Goal: Information Seeking & Learning: Learn about a topic

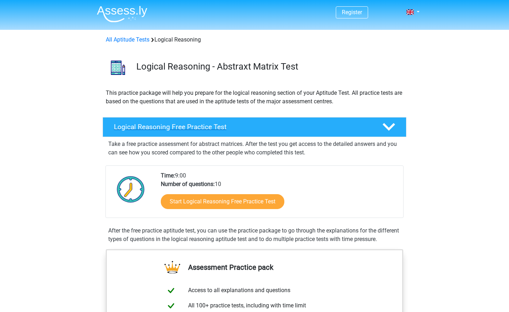
click at [259, 128] on h4 "Logical Reasoning Free Practice Test" at bounding box center [242, 127] width 257 height 8
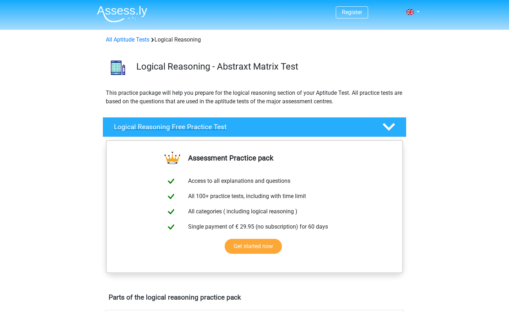
click at [259, 128] on h4 "Logical Reasoning Free Practice Test" at bounding box center [242, 127] width 257 height 8
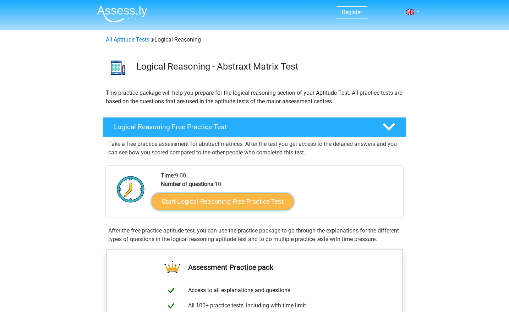
click at [233, 205] on link "Start Logical Reasoning Free Practice Test" at bounding box center [223, 201] width 142 height 17
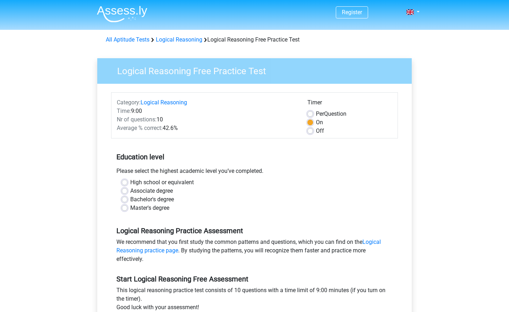
click at [130, 206] on label "Master's degree" at bounding box center [149, 208] width 39 height 9
click at [124, 206] on input "Master's degree" at bounding box center [125, 207] width 6 height 7
radio input "true"
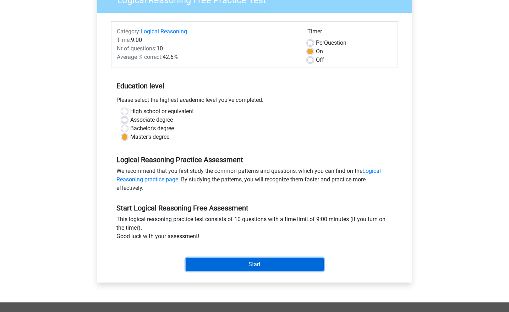
click at [227, 265] on input "Start" at bounding box center [255, 264] width 138 height 13
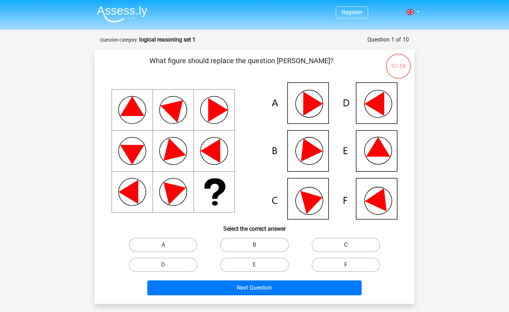
click at [352, 267] on label "F" at bounding box center [346, 265] width 68 height 14
click at [350, 267] on input "F" at bounding box center [348, 267] width 5 height 5
radio input "true"
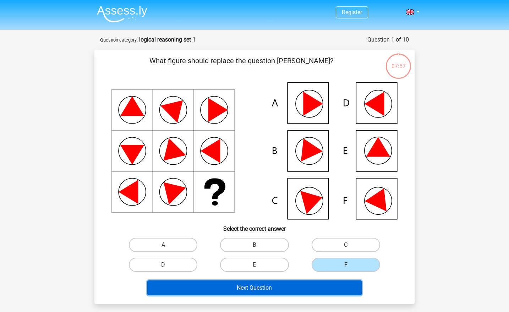
click at [327, 284] on button "Next Question" at bounding box center [254, 287] width 215 height 15
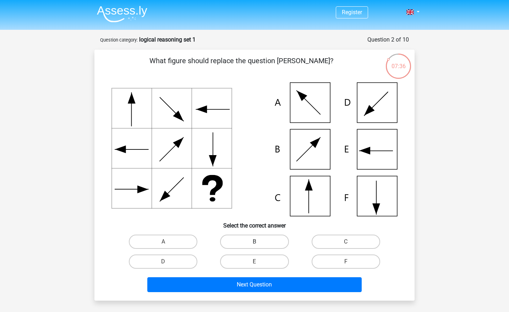
click at [250, 238] on label "B" at bounding box center [254, 242] width 68 height 14
click at [254, 242] on input "B" at bounding box center [256, 244] width 5 height 5
radio input "true"
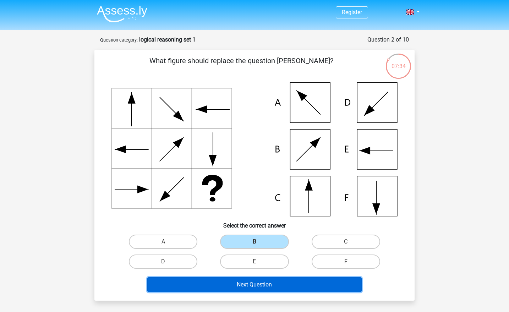
click at [199, 290] on button "Next Question" at bounding box center [254, 284] width 215 height 15
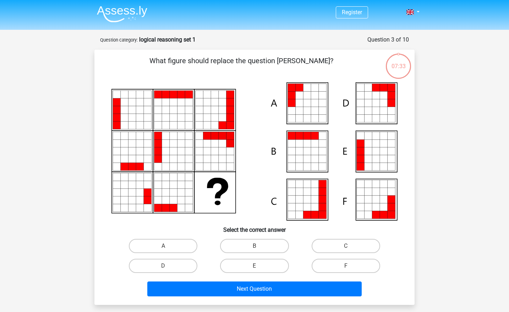
scroll to position [35, 0]
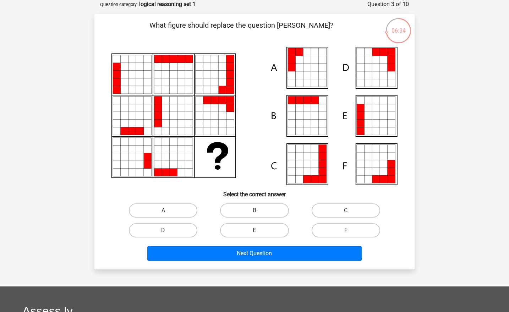
click at [266, 233] on label "E" at bounding box center [254, 230] width 68 height 14
click at [259, 233] on input "E" at bounding box center [256, 232] width 5 height 5
radio input "true"
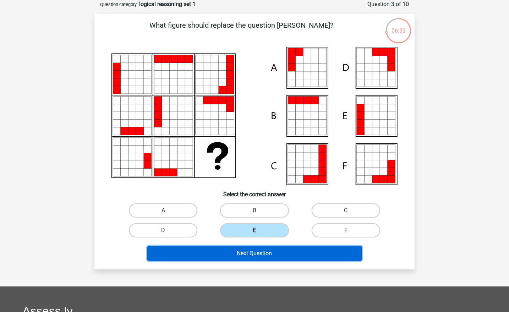
click at [259, 248] on button "Next Question" at bounding box center [254, 253] width 215 height 15
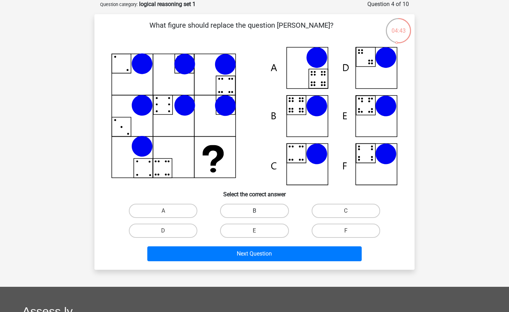
click at [258, 209] on label "B" at bounding box center [254, 211] width 68 height 14
click at [258, 211] on input "B" at bounding box center [256, 213] width 5 height 5
radio input "true"
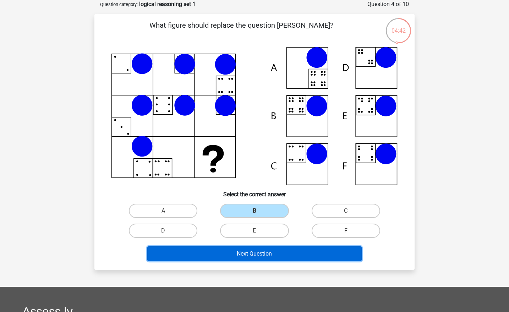
click at [235, 252] on button "Next Question" at bounding box center [254, 253] width 215 height 15
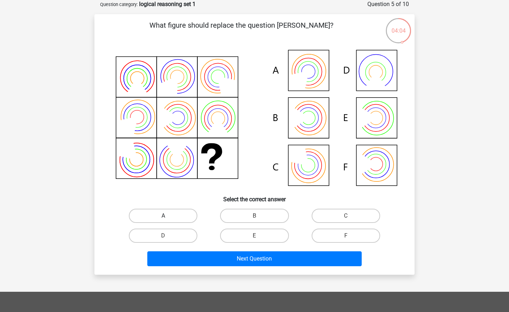
click at [179, 212] on label "A" at bounding box center [163, 216] width 68 height 14
click at [168, 216] on input "A" at bounding box center [165, 218] width 5 height 5
radio input "true"
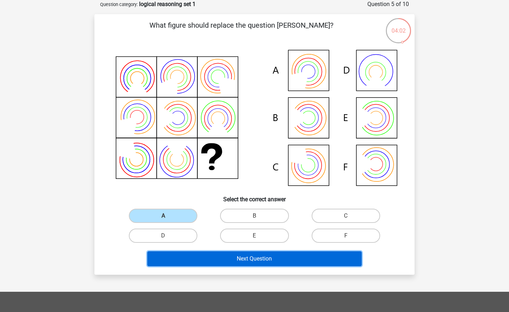
click at [164, 261] on button "Next Question" at bounding box center [254, 258] width 215 height 15
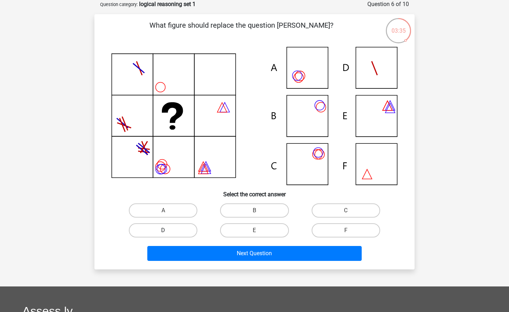
click at [175, 235] on label "D" at bounding box center [163, 230] width 68 height 14
click at [168, 235] on input "D" at bounding box center [165, 232] width 5 height 5
radio input "true"
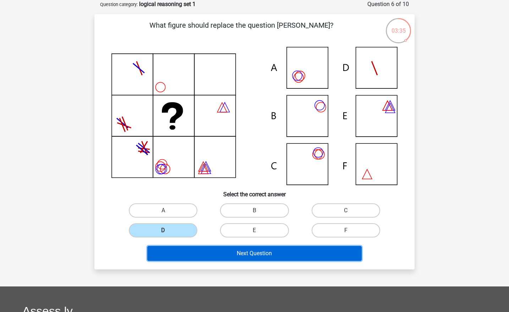
click at [173, 248] on button "Next Question" at bounding box center [254, 253] width 215 height 15
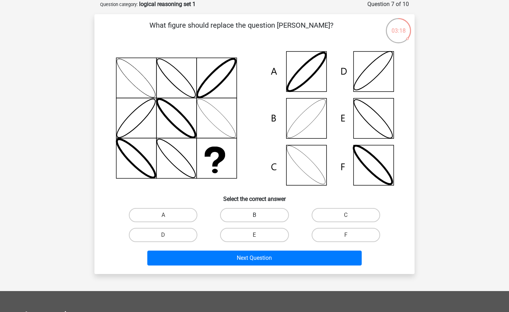
click at [261, 222] on label "B" at bounding box center [254, 215] width 68 height 14
click at [259, 220] on input "B" at bounding box center [256, 217] width 5 height 5
radio input "true"
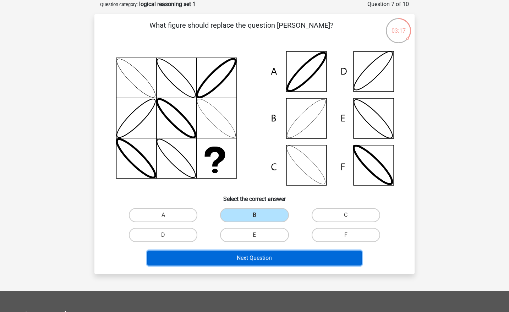
click at [247, 253] on button "Next Question" at bounding box center [254, 257] width 215 height 15
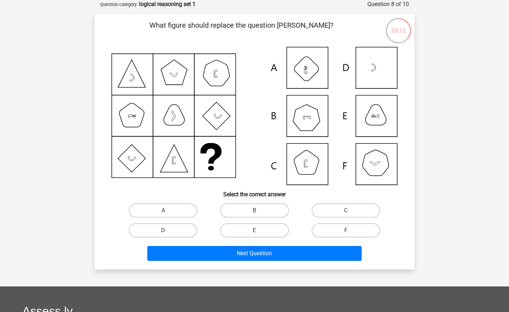
click at [254, 233] on input "E" at bounding box center [256, 232] width 5 height 5
radio input "true"
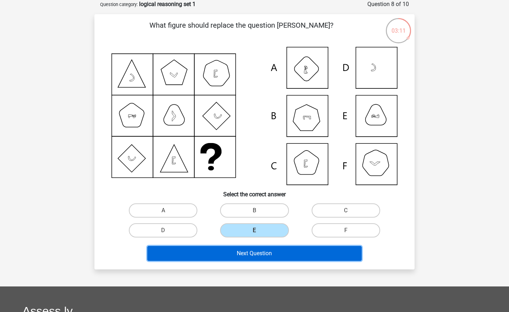
click at [248, 248] on button "Next Question" at bounding box center [254, 253] width 215 height 15
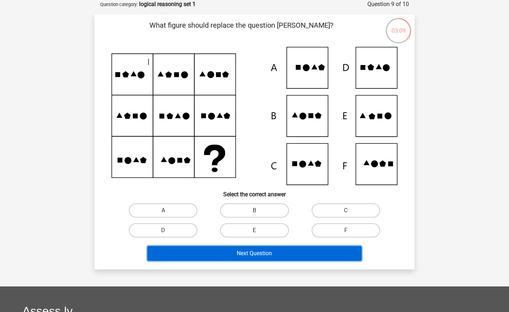
click at [248, 248] on button "Next Question" at bounding box center [254, 253] width 215 height 15
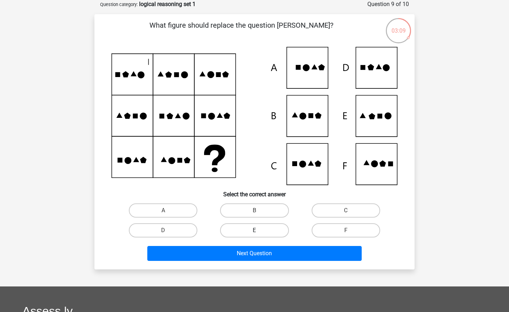
click at [250, 232] on label "E" at bounding box center [254, 230] width 68 height 14
click at [254, 232] on input "E" at bounding box center [256, 232] width 5 height 5
radio input "true"
click at [234, 244] on div "Next Question" at bounding box center [254, 251] width 297 height 23
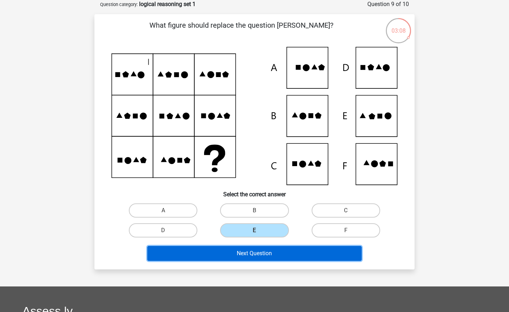
click at [234, 252] on button "Next Question" at bounding box center [254, 253] width 215 height 15
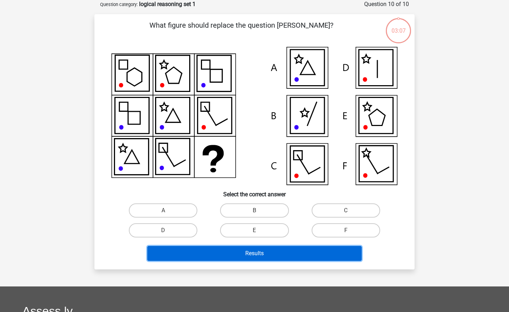
click at [234, 252] on button "Results" at bounding box center [254, 253] width 215 height 15
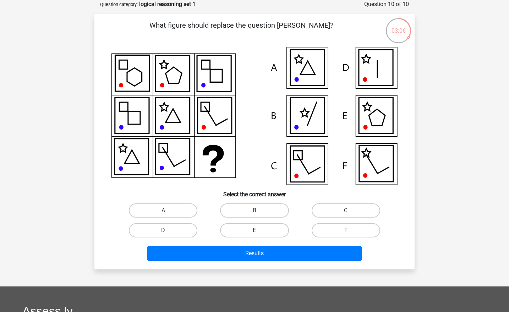
click at [246, 230] on label "E" at bounding box center [254, 230] width 68 height 14
click at [254, 230] on input "E" at bounding box center [256, 232] width 5 height 5
radio input "true"
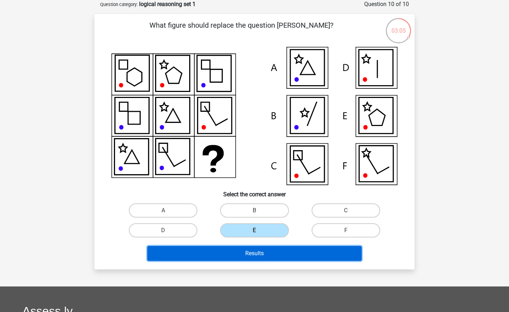
click at [218, 250] on button "Results" at bounding box center [254, 253] width 215 height 15
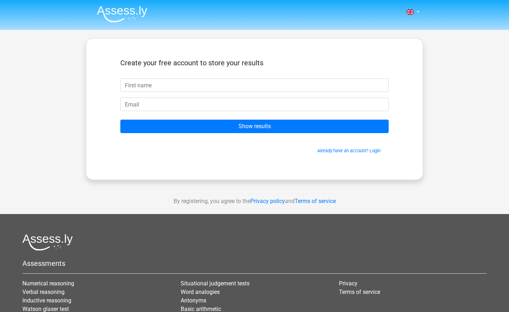
click at [233, 84] on input "text" at bounding box center [254, 84] width 268 height 13
type input "ghita"
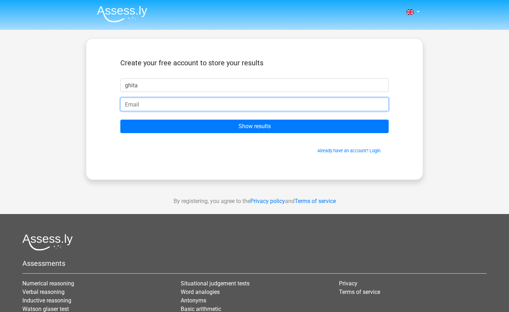
click at [216, 99] on input "email" at bounding box center [254, 104] width 268 height 13
type input "[EMAIL_ADDRESS][DOMAIN_NAME]"
click at [205, 102] on input "ghita.ben16@gmail.com" at bounding box center [254, 104] width 268 height 13
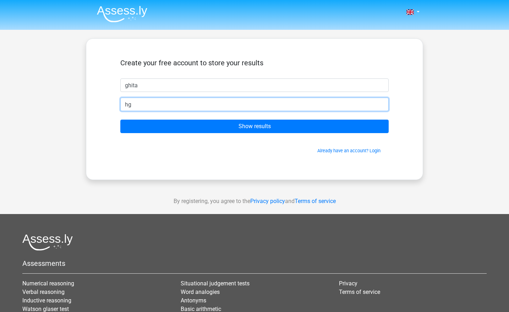
type input "h"
drag, startPoint x: 202, startPoint y: 103, endPoint x: 186, endPoint y: 104, distance: 16.3
click at [186, 104] on input "ghita.bensida@outlook.ma" at bounding box center [254, 104] width 268 height 13
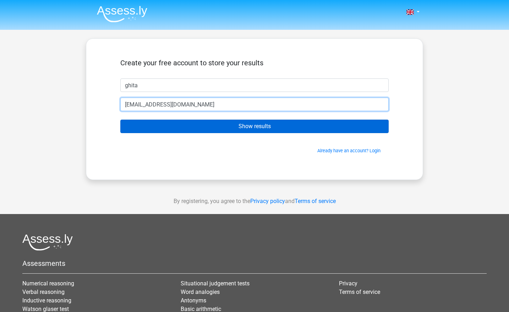
type input "ghita.bensida@outlook.com"
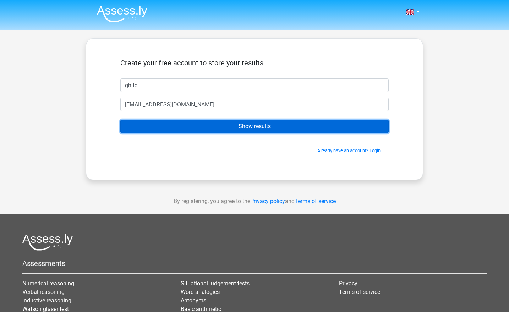
click at [186, 122] on input "Show results" at bounding box center [254, 126] width 268 height 13
click at [186, 125] on input "Show results" at bounding box center [254, 126] width 268 height 13
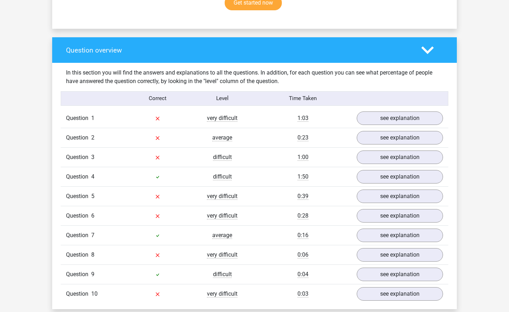
scroll to position [498, 0]
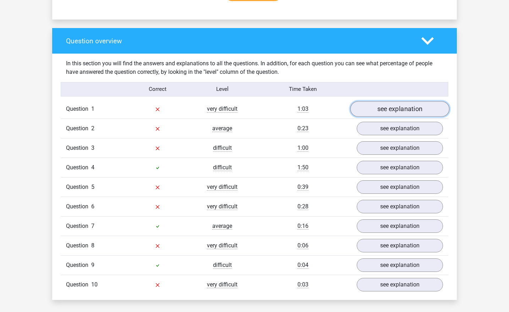
click at [375, 105] on link "see explanation" at bounding box center [399, 109] width 99 height 16
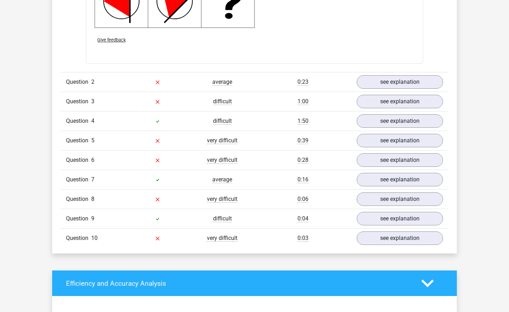
scroll to position [959, 0]
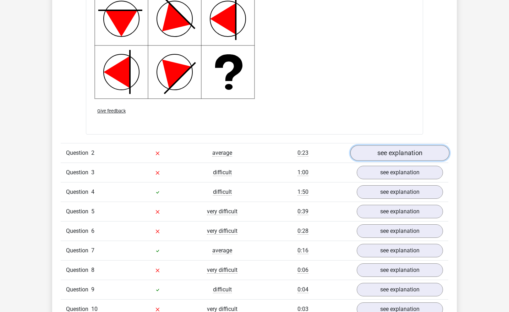
click at [377, 152] on link "see explanation" at bounding box center [399, 153] width 99 height 16
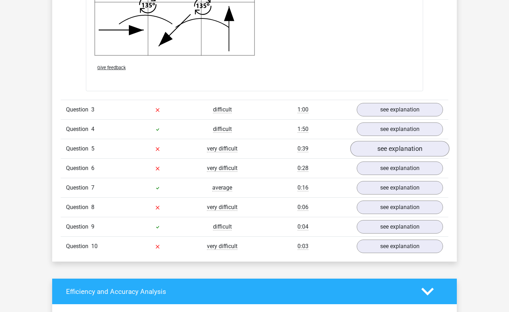
scroll to position [1527, 0]
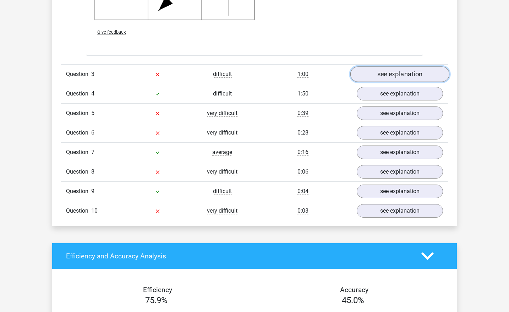
click at [405, 75] on link "see explanation" at bounding box center [399, 74] width 99 height 16
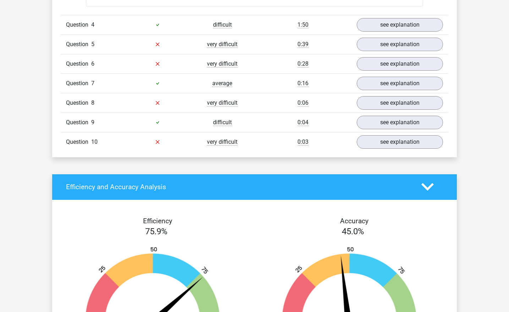
scroll to position [2130, 0]
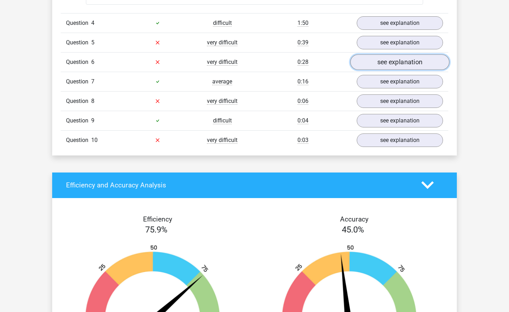
click at [407, 59] on link "see explanation" at bounding box center [399, 62] width 99 height 16
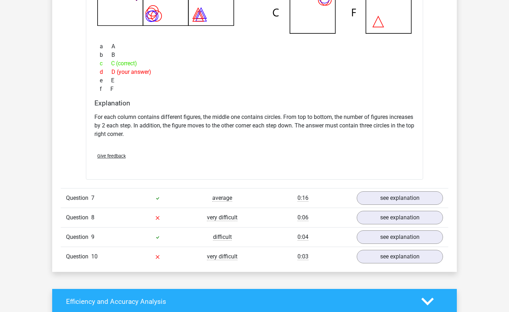
scroll to position [2378, 0]
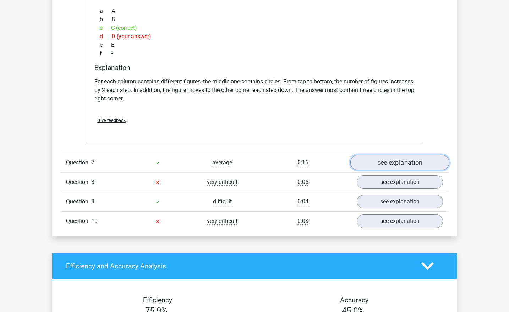
click at [423, 165] on link "see explanation" at bounding box center [399, 163] width 99 height 16
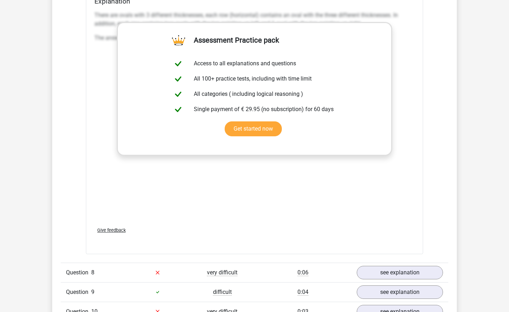
scroll to position [2910, 0]
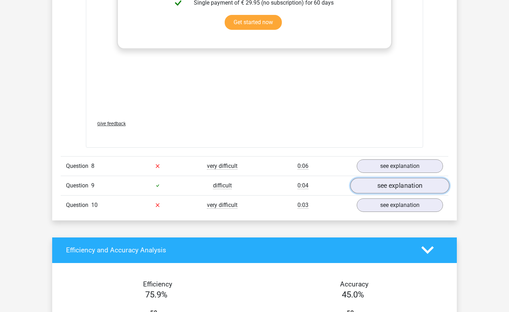
click at [404, 182] on link "see explanation" at bounding box center [399, 186] width 99 height 16
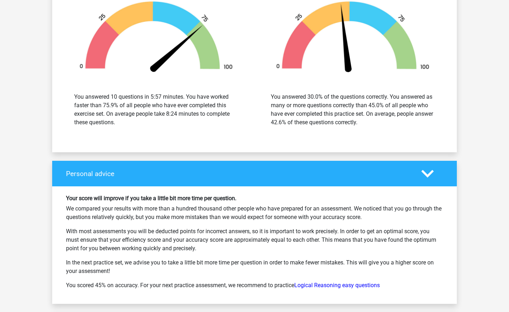
scroll to position [3726, 0]
